Goal: Information Seeking & Learning: Learn about a topic

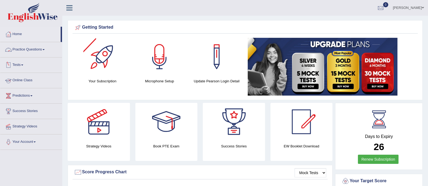
click at [25, 47] on link "Practice Questions" at bounding box center [31, 49] width 62 height 14
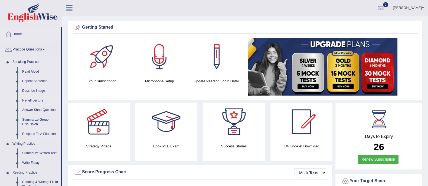
click at [34, 101] on link "Re-tell Lecture" at bounding box center [40, 101] width 41 height 10
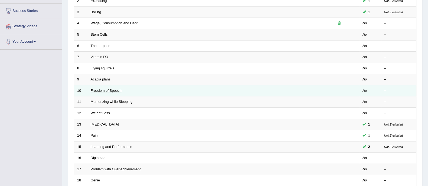
click at [104, 90] on link "Freedom of Speech" at bounding box center [106, 91] width 31 height 4
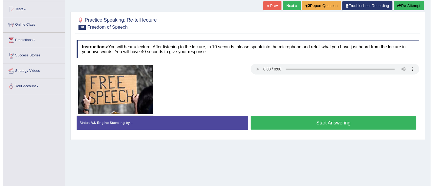
scroll to position [59, 0]
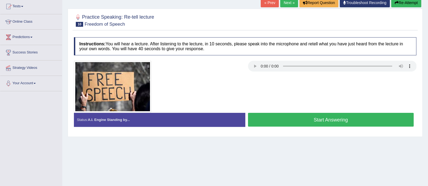
click at [330, 119] on button "Start Answering" at bounding box center [331, 120] width 166 height 14
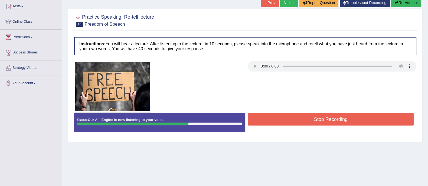
click at [330, 119] on button "Stop Recording" at bounding box center [331, 119] width 166 height 12
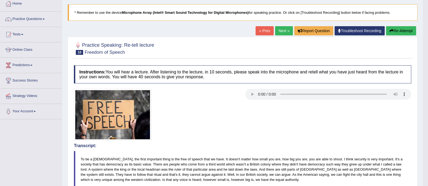
scroll to position [0, 0]
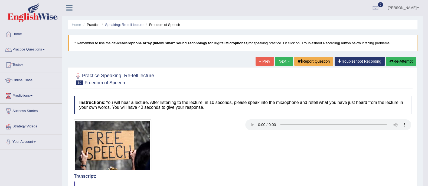
click at [405, 62] on button "Re-Attempt" at bounding box center [401, 61] width 30 height 9
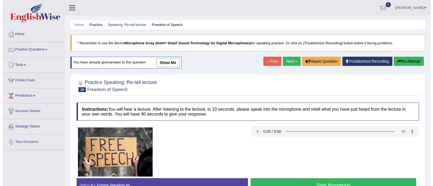
scroll to position [63, 0]
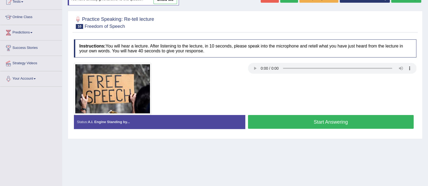
click at [294, 119] on button "Start Answering" at bounding box center [331, 122] width 166 height 14
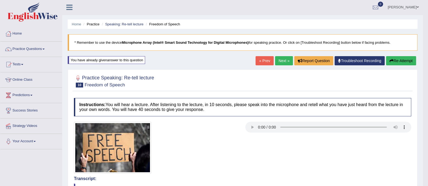
scroll to position [0, 0]
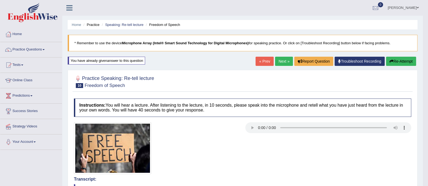
click at [282, 57] on link "Next »" at bounding box center [284, 61] width 18 height 9
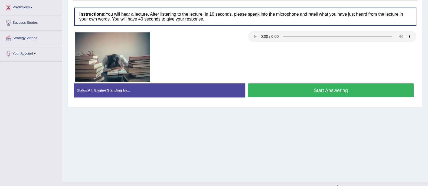
click at [283, 90] on div "Instructions: You will hear a lecture. After listening to the lecture, in 10 se…" at bounding box center [245, 55] width 345 height 100
click at [283, 90] on button "Start Answering" at bounding box center [331, 91] width 166 height 14
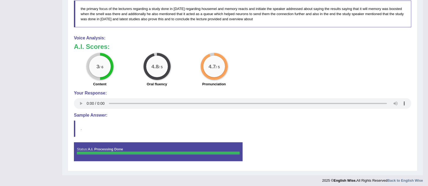
scroll to position [232, 0]
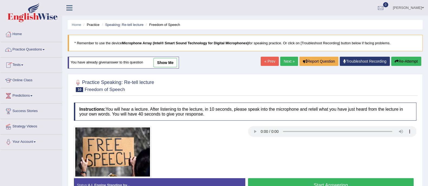
click at [53, 41] on li "Home" at bounding box center [31, 34] width 62 height 15
click at [42, 52] on link "Practice Questions" at bounding box center [31, 49] width 62 height 14
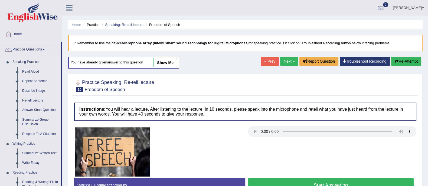
click at [27, 58] on link "Speaking Practice" at bounding box center [35, 62] width 51 height 10
click at [27, 61] on link "Speaking Practice" at bounding box center [35, 62] width 51 height 10
click at [34, 100] on link "Re-tell Lecture" at bounding box center [40, 101] width 41 height 10
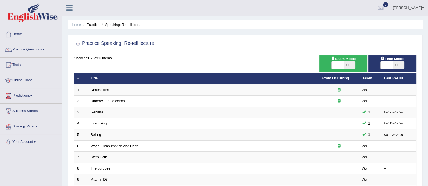
click at [349, 64] on span "OFF" at bounding box center [349, 65] width 12 height 8
checkbox input "true"
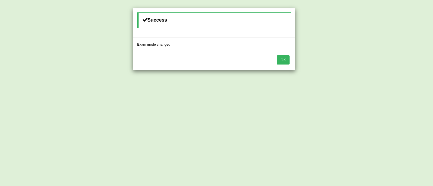
click at [281, 60] on button "OK" at bounding box center [283, 59] width 12 height 9
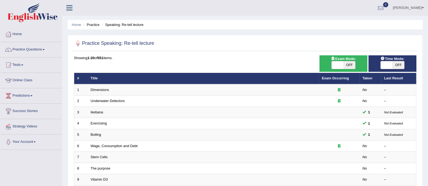
click at [354, 63] on span "OFF" at bounding box center [349, 65] width 12 height 8
checkbox input "true"
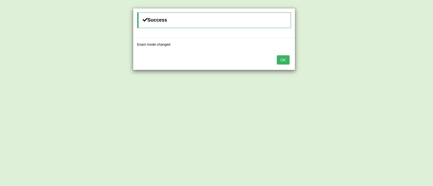
click at [279, 57] on button "OK" at bounding box center [283, 59] width 12 height 9
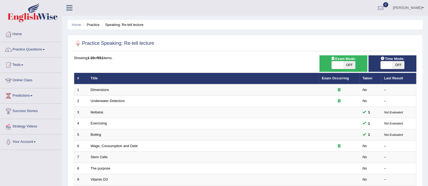
click at [391, 64] on span at bounding box center [386, 65] width 12 height 8
checkbox input "true"
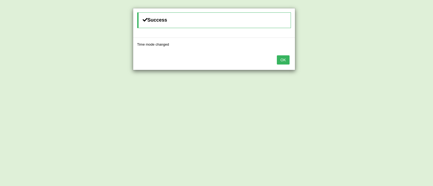
click at [278, 57] on button "OK" at bounding box center [283, 59] width 12 height 9
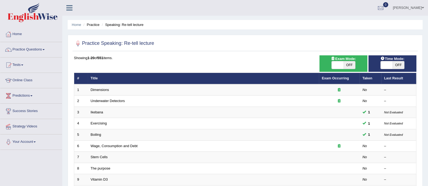
click at [400, 67] on span "OFF" at bounding box center [398, 65] width 12 height 8
checkbox input "true"
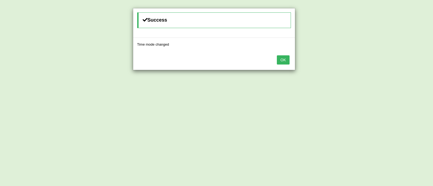
click at [284, 57] on button "OK" at bounding box center [283, 59] width 12 height 9
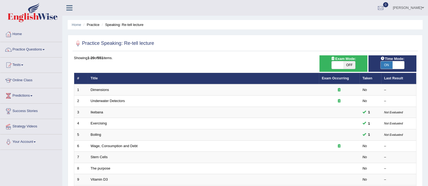
click at [351, 68] on span "OFF" at bounding box center [349, 65] width 12 height 8
checkbox input "true"
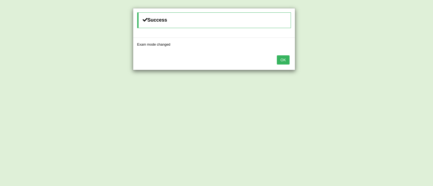
click at [283, 59] on button "OK" at bounding box center [283, 59] width 12 height 9
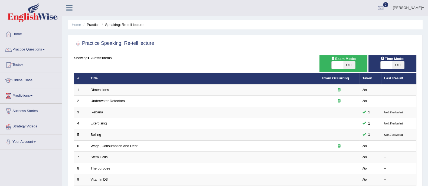
click at [396, 65] on span "OFF" at bounding box center [398, 65] width 12 height 8
checkbox input "true"
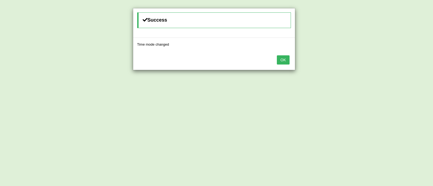
click at [281, 60] on button "OK" at bounding box center [283, 59] width 12 height 9
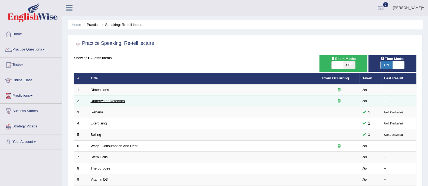
click at [106, 102] on link "Underwater Detectors" at bounding box center [108, 101] width 34 height 4
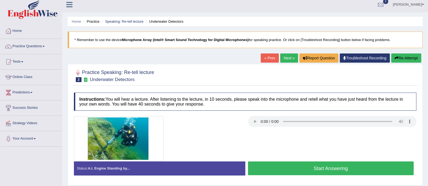
scroll to position [3, 0]
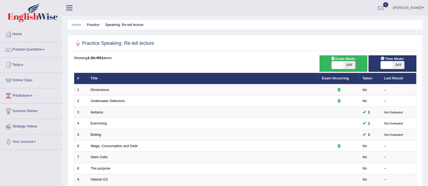
click at [399, 64] on span "OFF" at bounding box center [398, 65] width 12 height 8
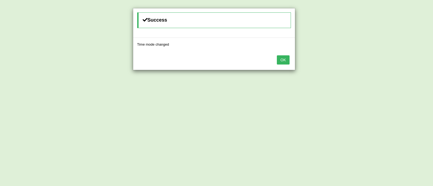
click at [285, 59] on button "OK" at bounding box center [283, 59] width 12 height 9
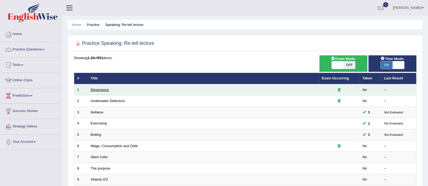
click at [107, 90] on link "Dimensions" at bounding box center [100, 90] width 18 height 4
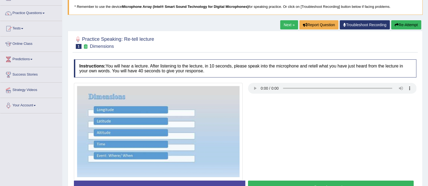
scroll to position [37, 0]
